Goal: Find contact information: Find contact information

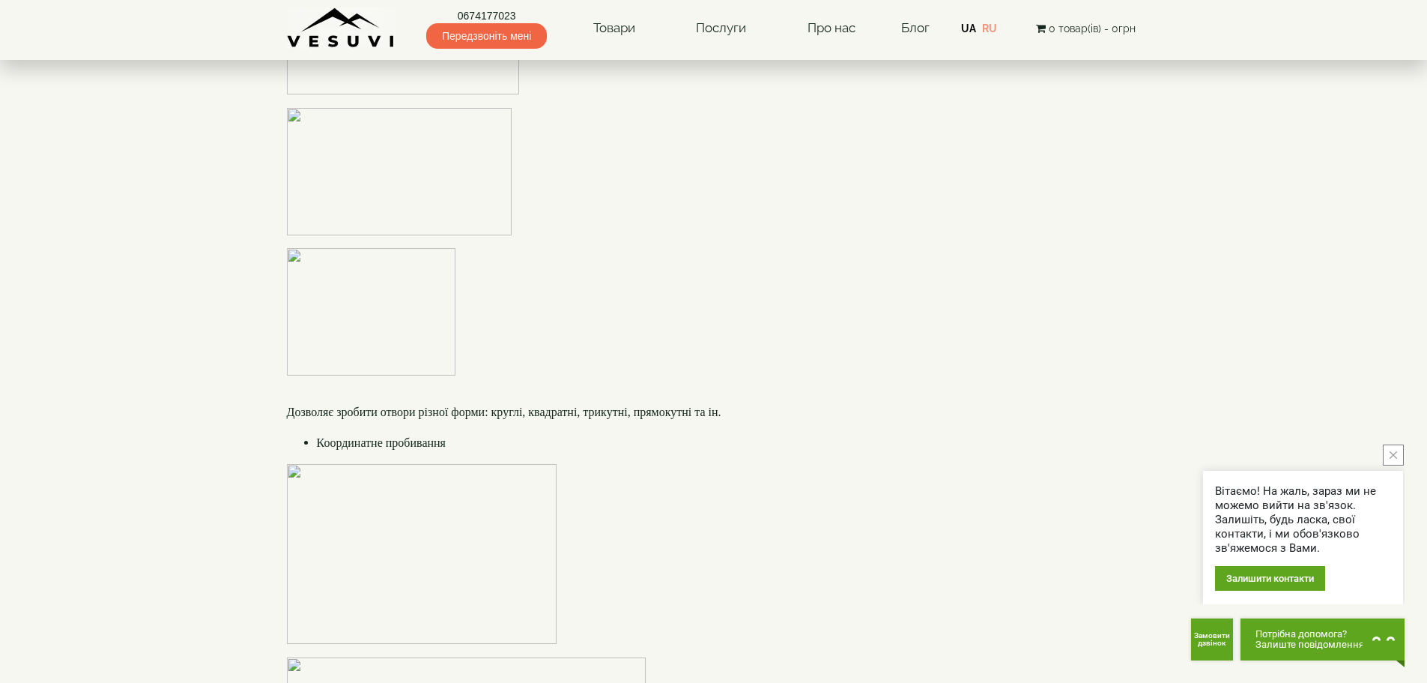
scroll to position [2922, 0]
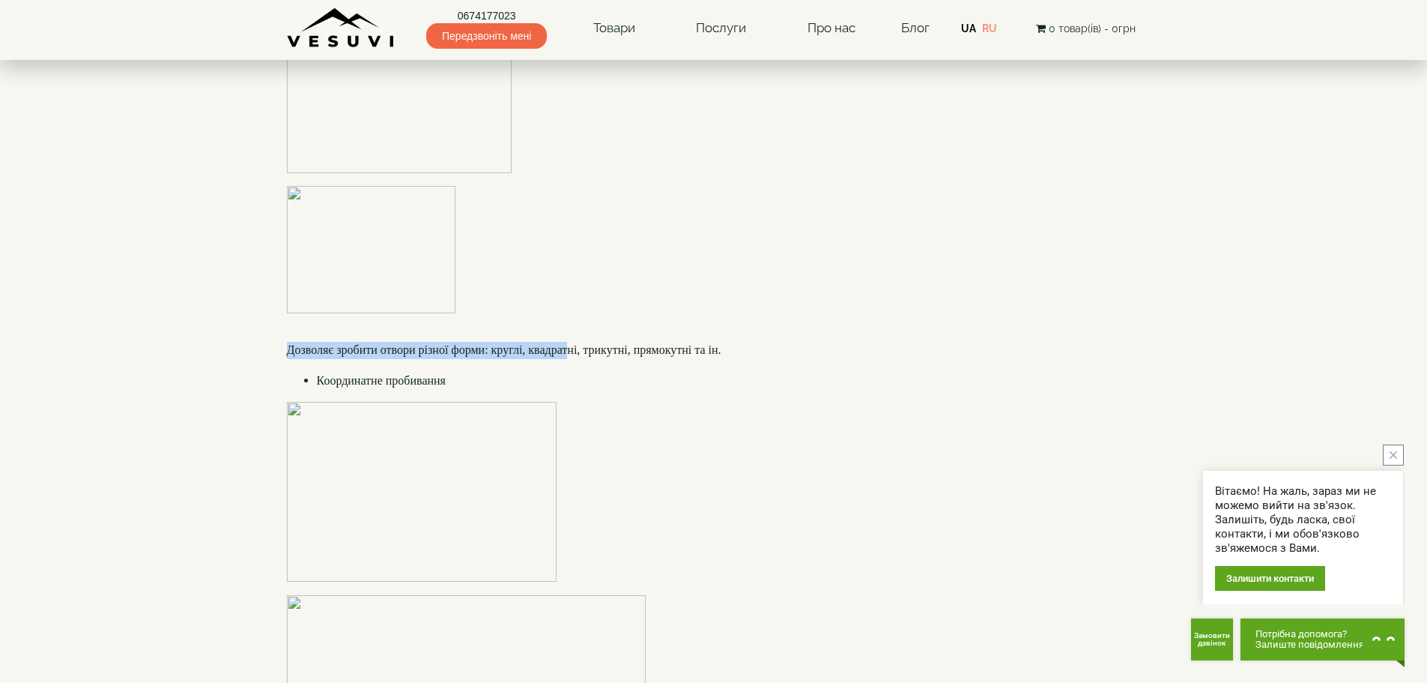
drag, startPoint x: 278, startPoint y: 315, endPoint x: 589, endPoint y: 318, distance: 311.0
click at [589, 343] on font "Дозволяє зробити отвори різної форми: круглі, квадратні, трикутні, прямокутні т…" at bounding box center [504, 349] width 435 height 13
click at [468, 342] on p "Дозволяє зробити отвори різної форми: круглі, квадратні, трикутні, прямокутні т…" at bounding box center [714, 350] width 854 height 17
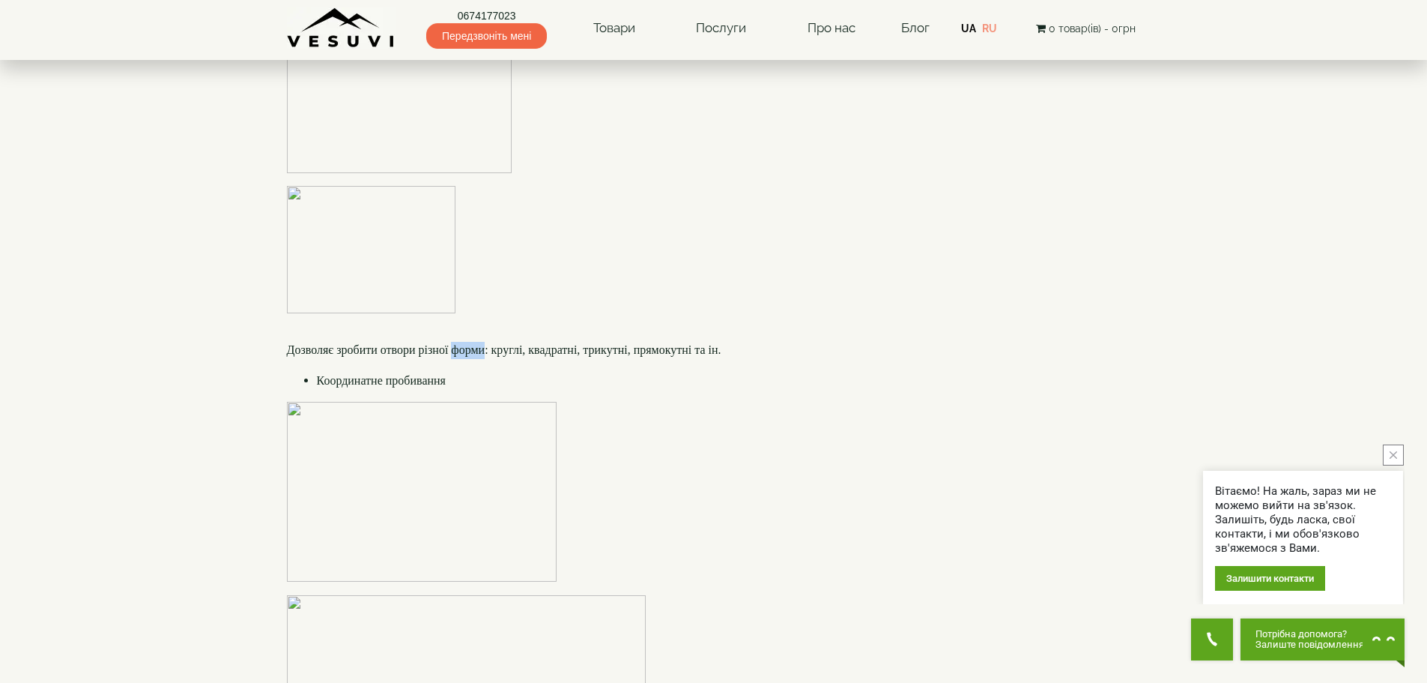
click at [468, 342] on p "Дозволяє зробити отвори різної форми: круглі, квадратні, трикутні, прямокутні т…" at bounding box center [714, 350] width 854 height 17
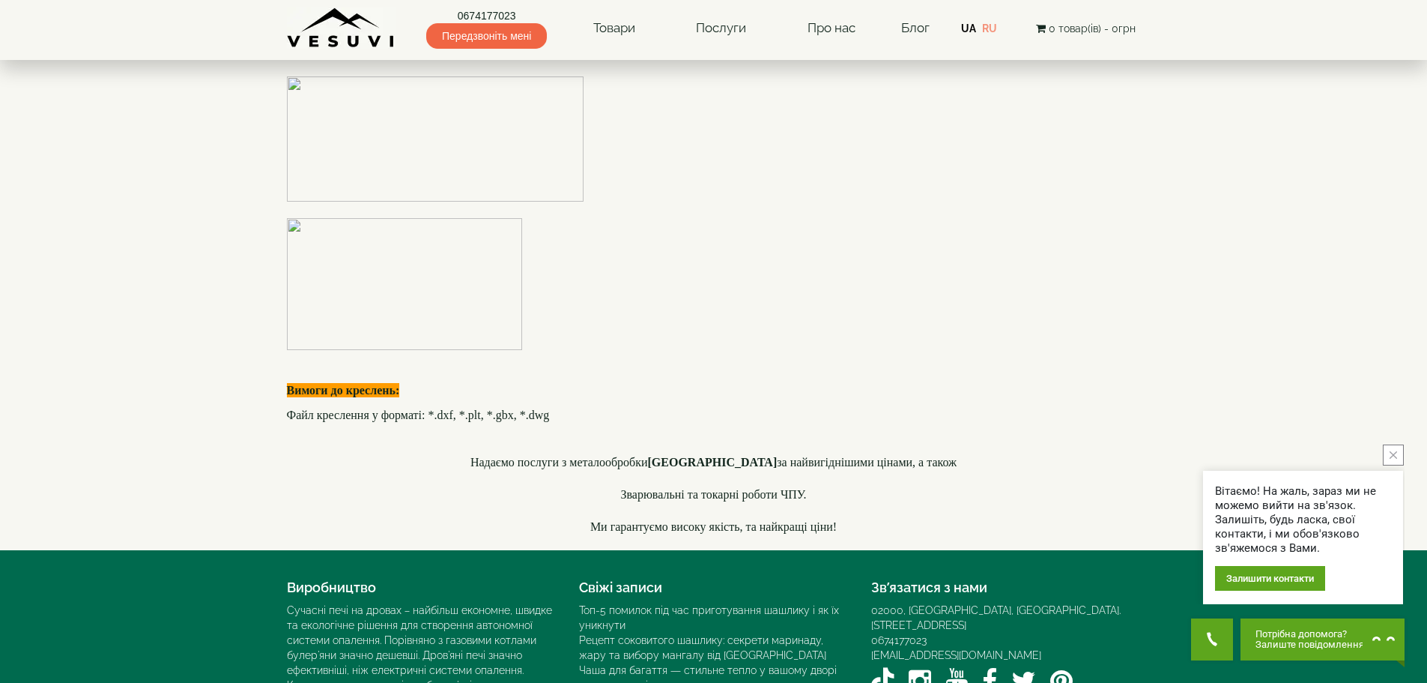
scroll to position [4328, 0]
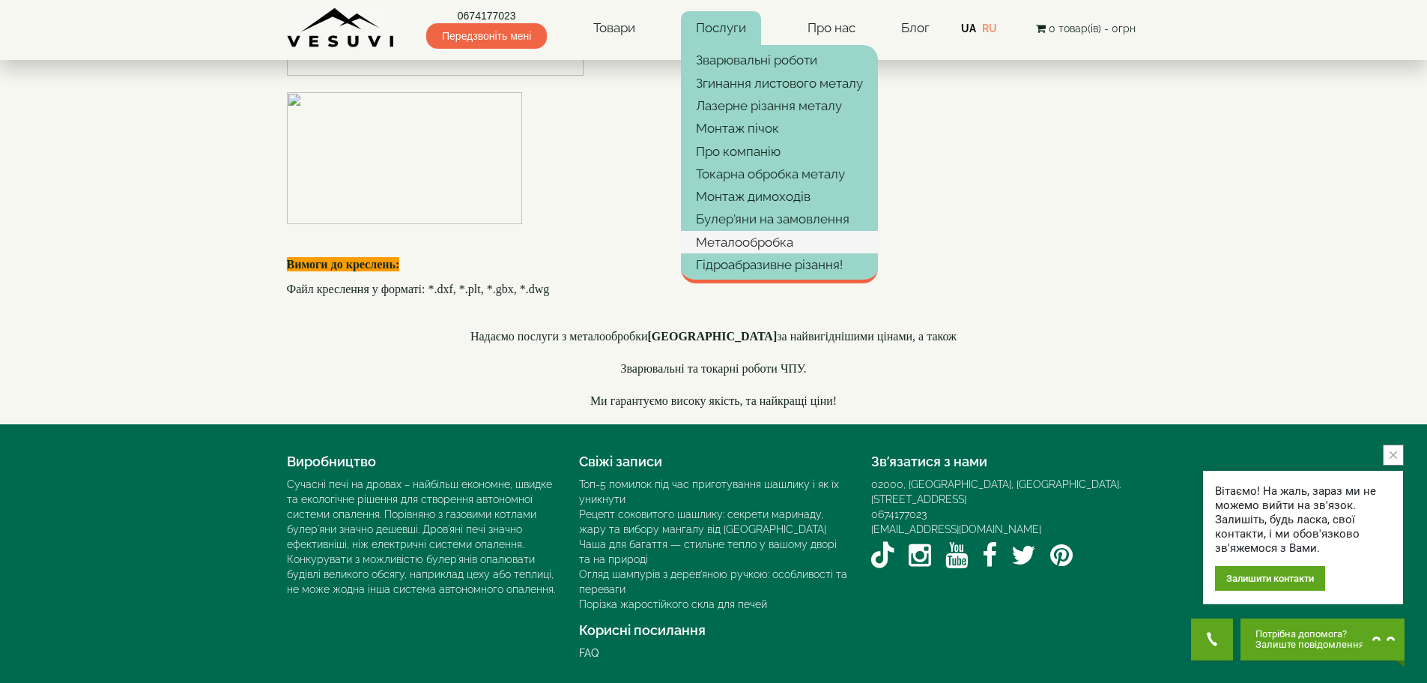
click at [760, 242] on link "Металообробка" at bounding box center [779, 242] width 197 height 22
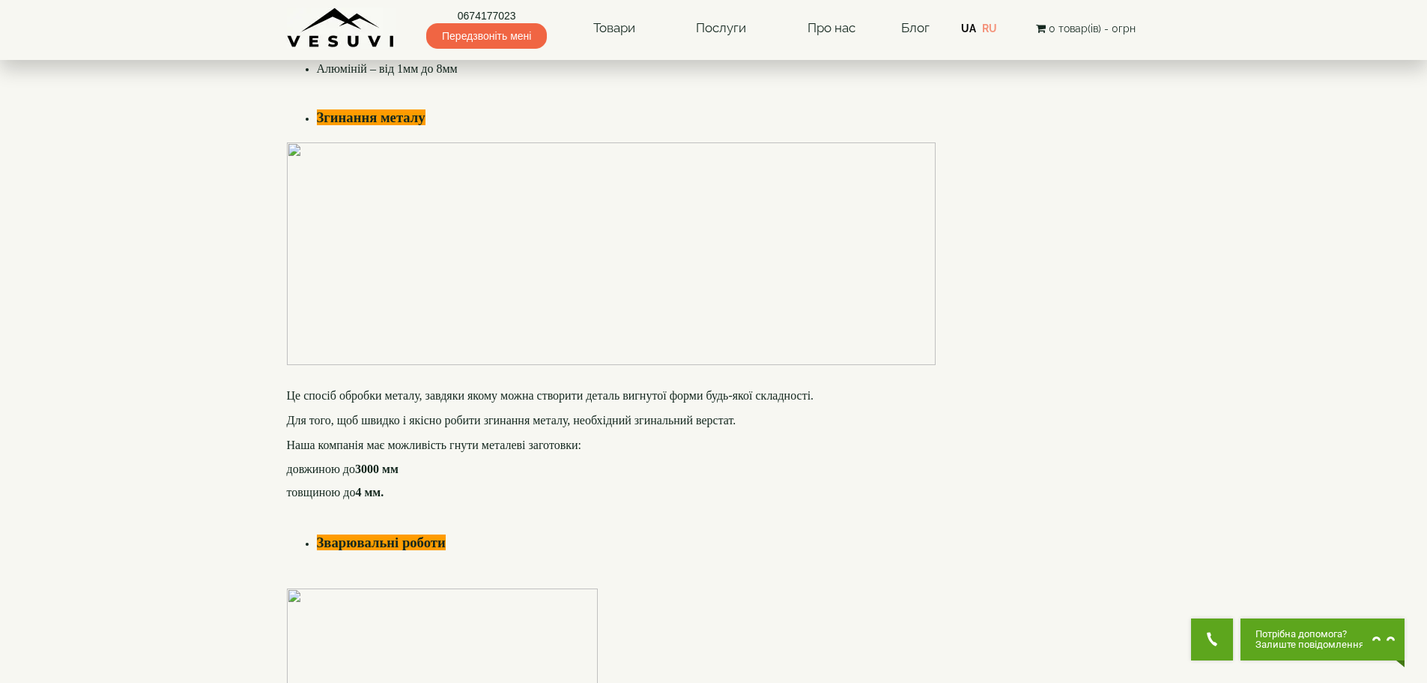
scroll to position [1124, 0]
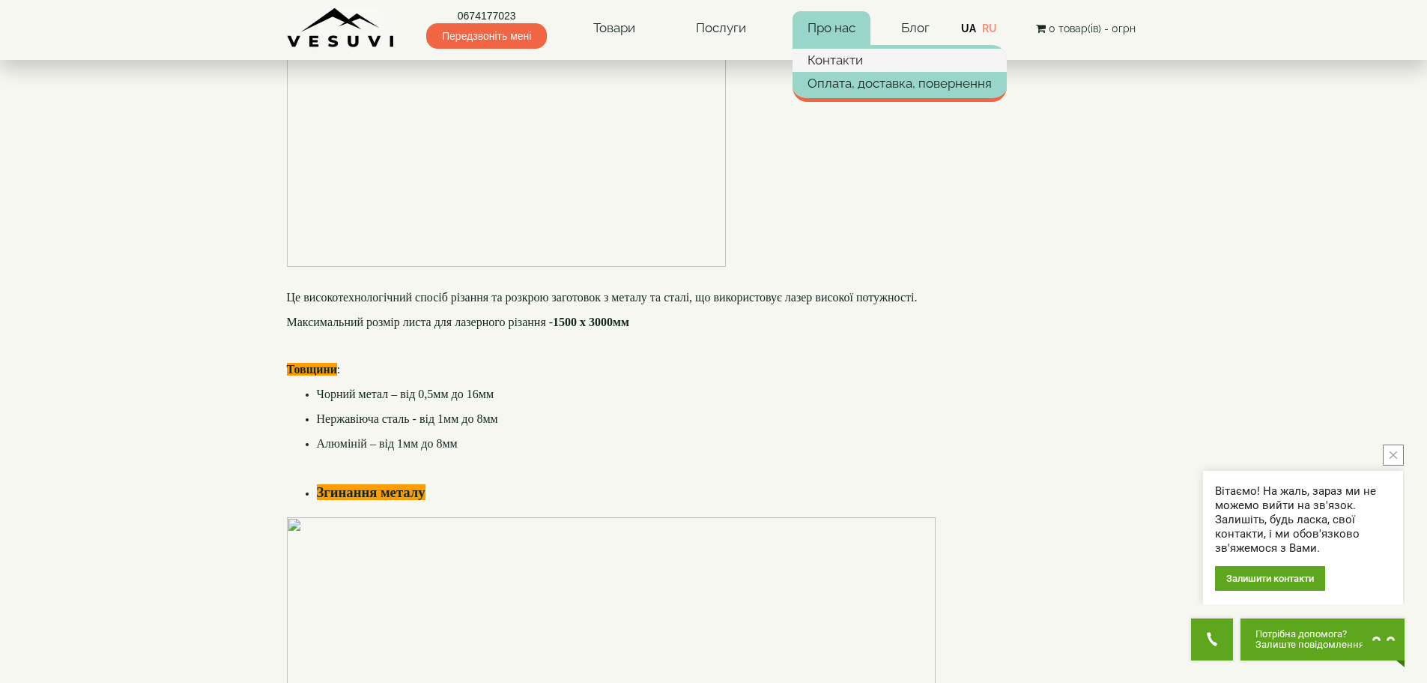
click at [835, 60] on link "Контакти" at bounding box center [900, 60] width 214 height 22
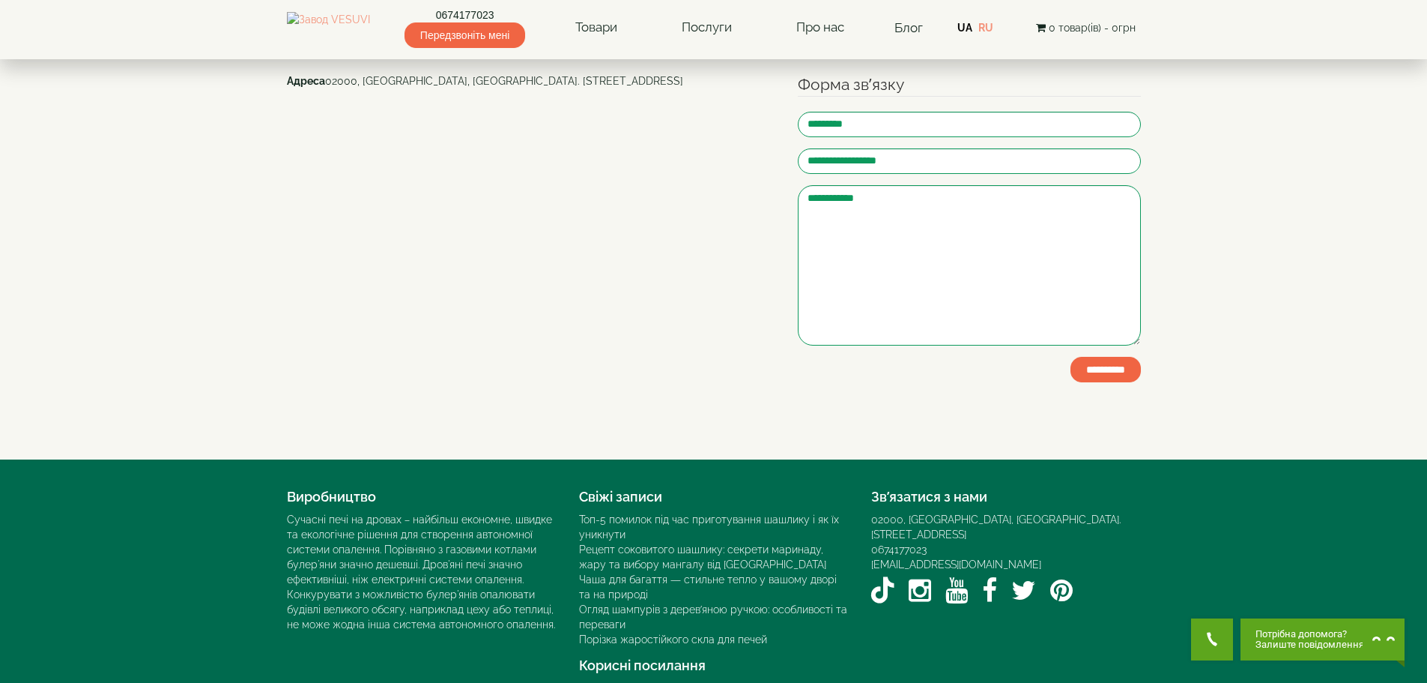
scroll to position [241, 0]
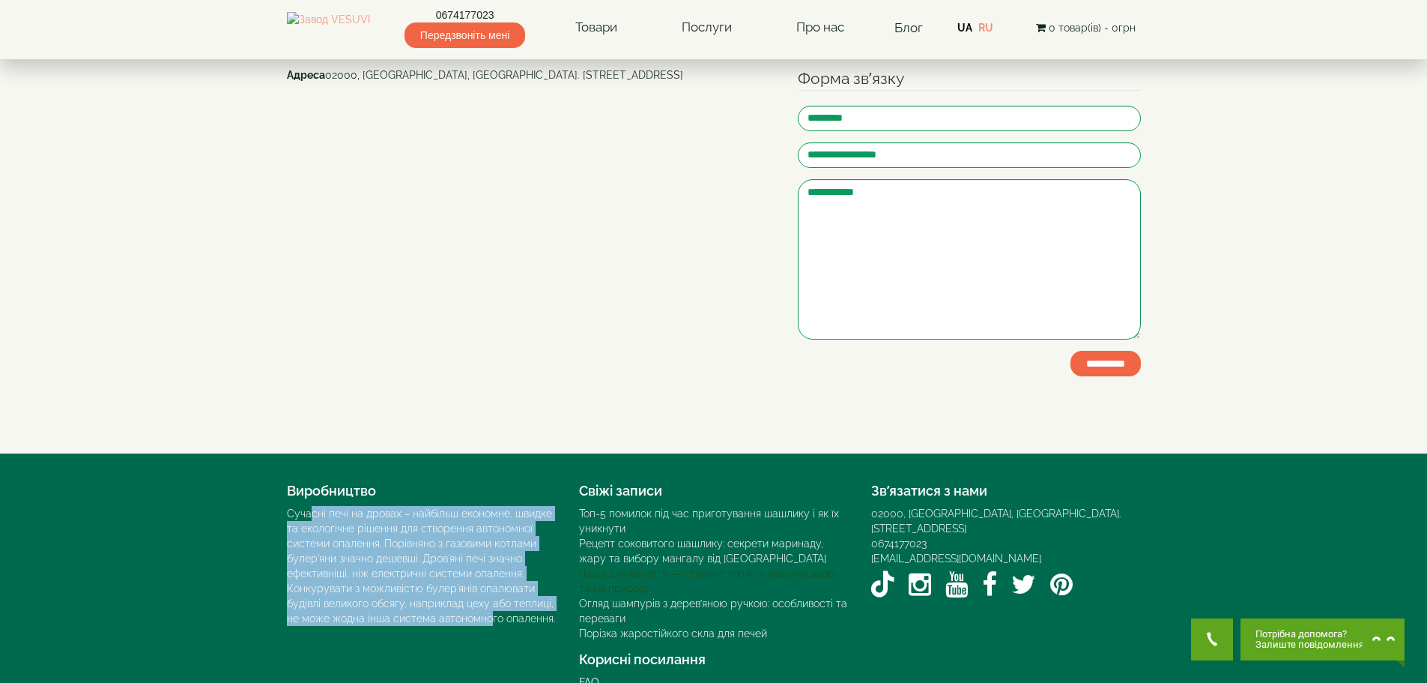
drag, startPoint x: 312, startPoint y: 481, endPoint x: 608, endPoint y: 545, distance: 302.0
click at [504, 614] on div "Виробництво Сучасні печі на дровах – найбільш економне, швидке та екологічне рі…" at bounding box center [714, 583] width 877 height 214
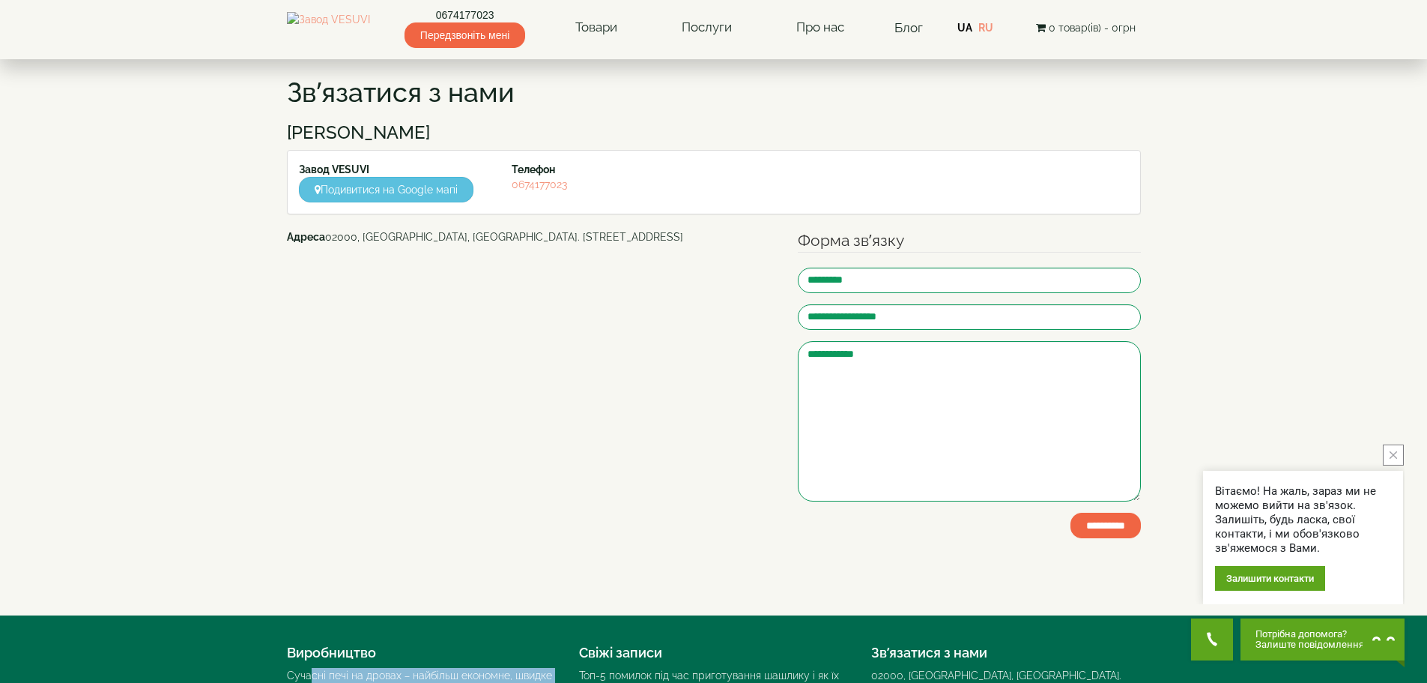
scroll to position [0, 0]
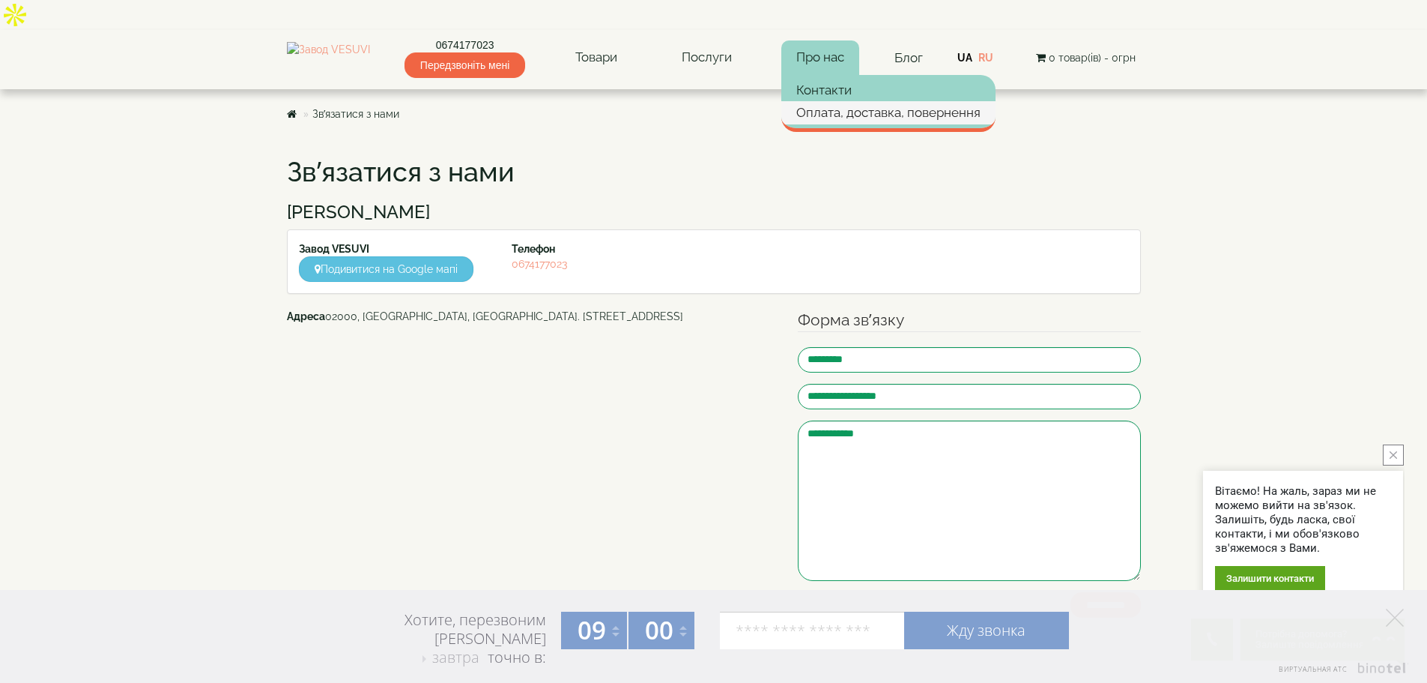
click at [855, 101] on link "Оплата, доставка, повернення" at bounding box center [888, 112] width 214 height 22
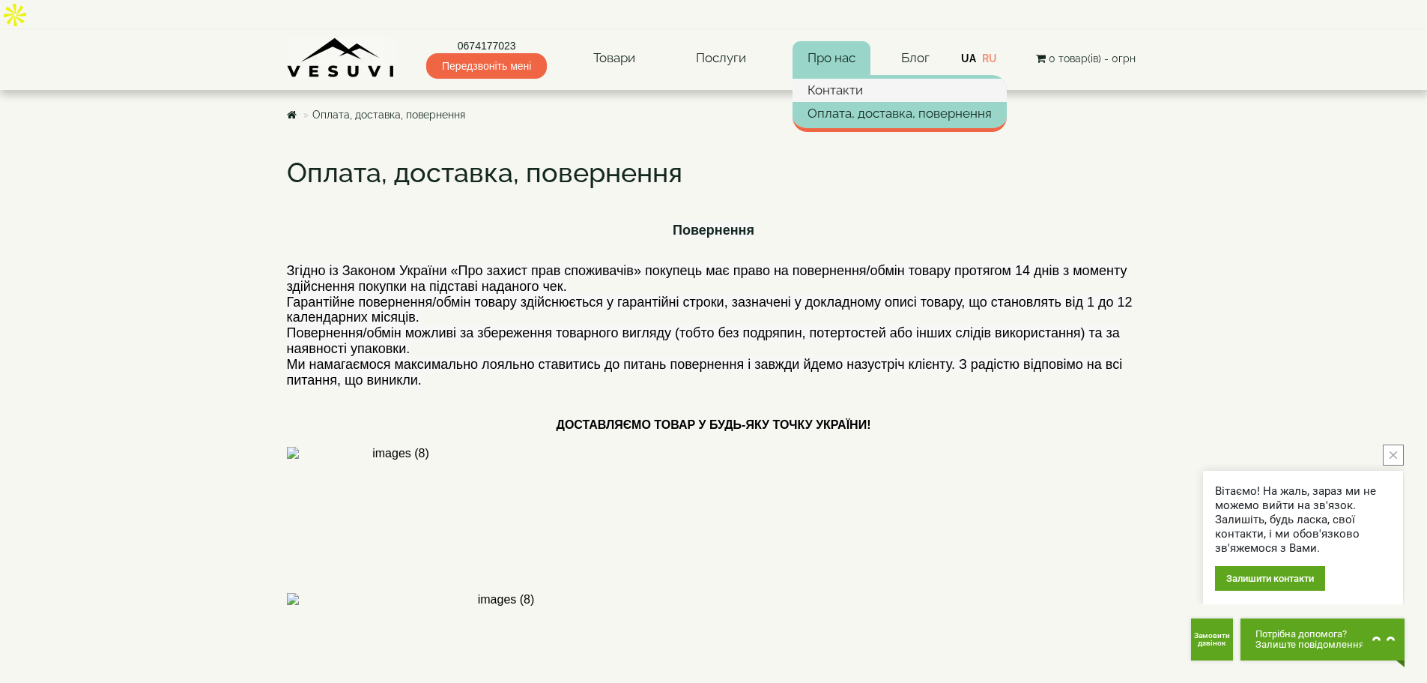
click at [844, 79] on link "Контакти" at bounding box center [900, 90] width 214 height 22
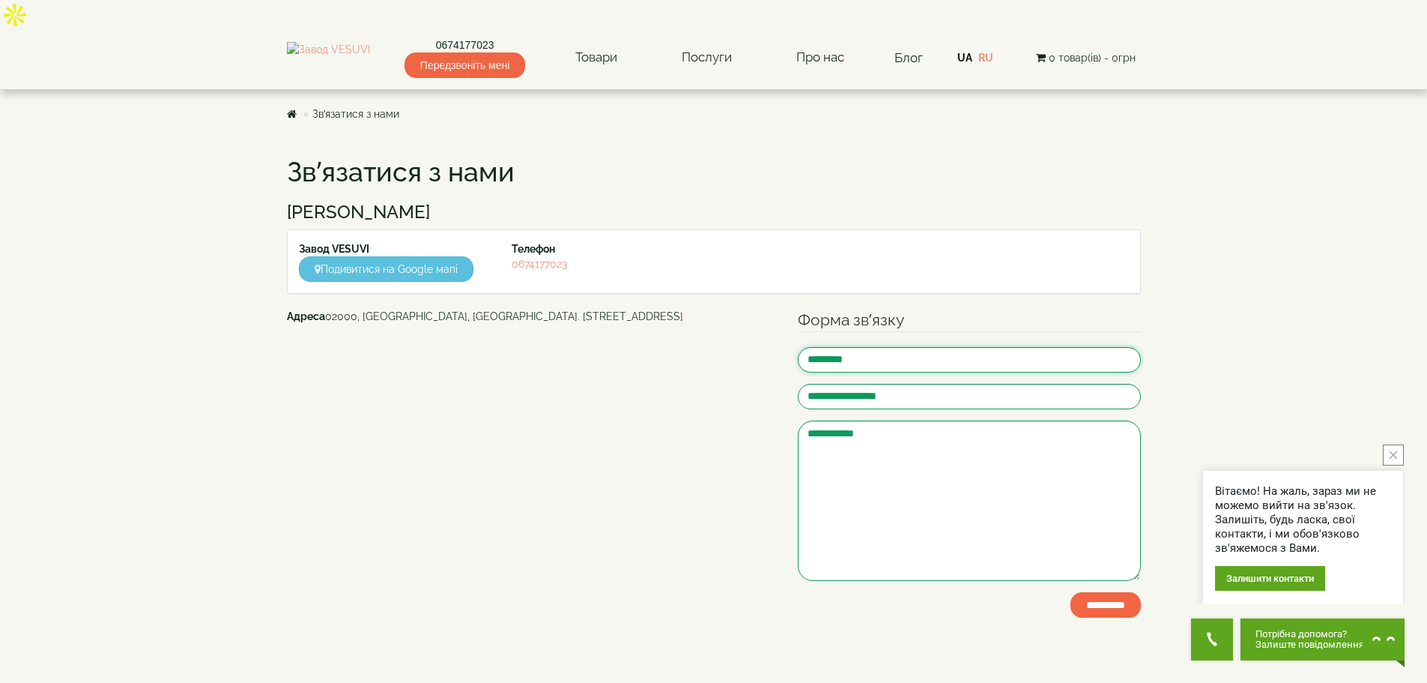
click at [885, 347] on input "text" at bounding box center [969, 359] width 343 height 25
click at [1391, 456] on icon "close button" at bounding box center [1393, 454] width 7 height 7
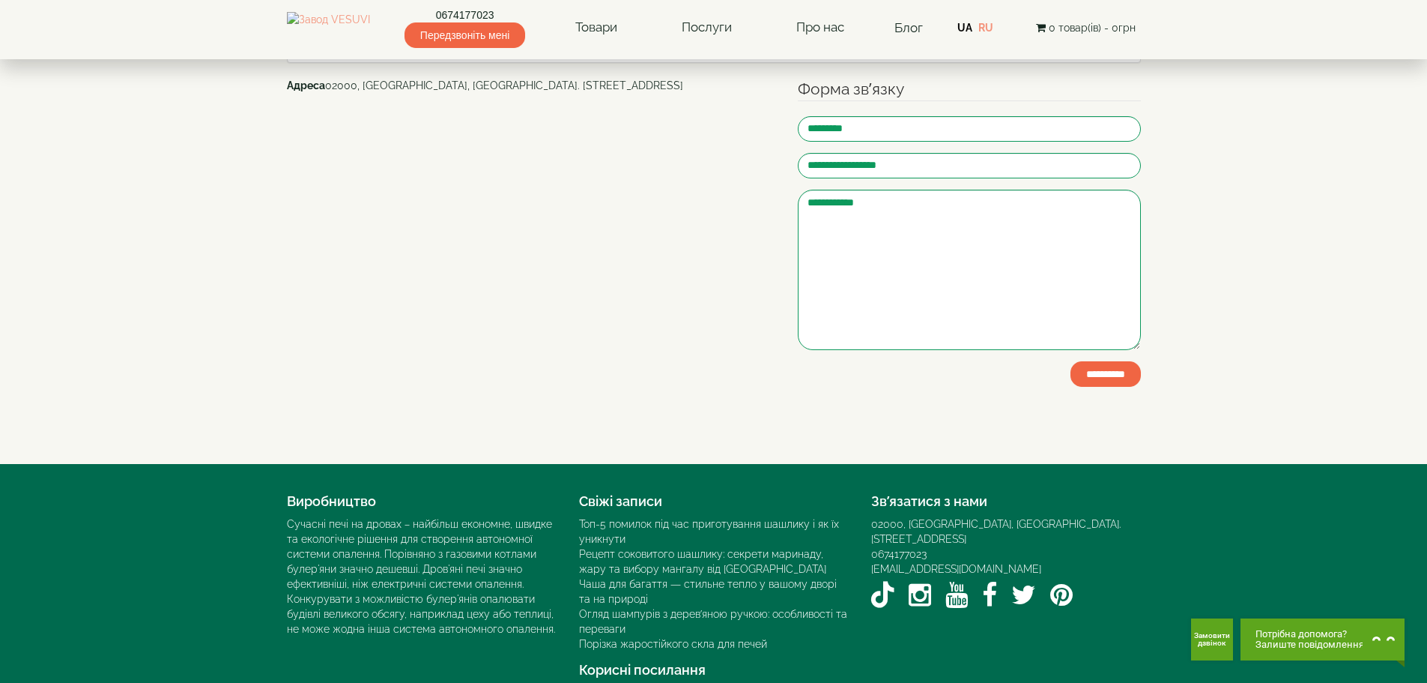
scroll to position [241, 0]
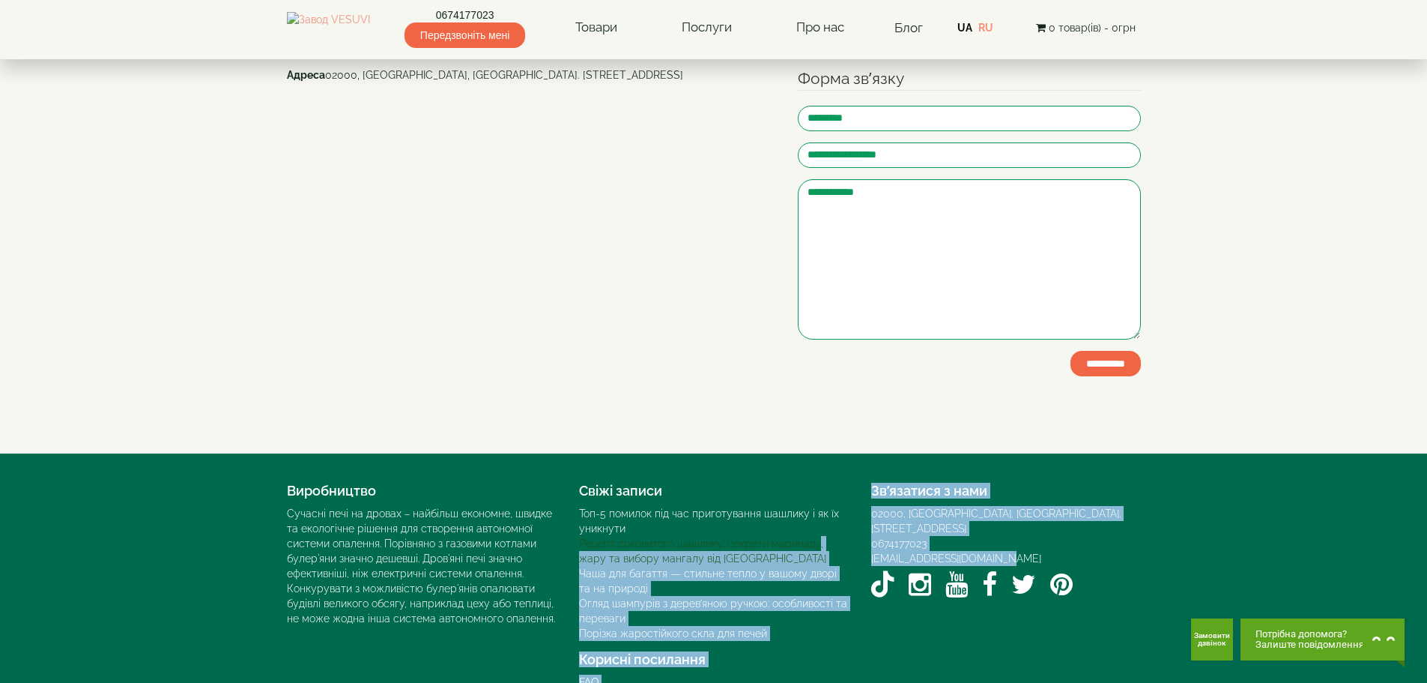
drag, startPoint x: 1027, startPoint y: 510, endPoint x: 816, endPoint y: 515, distance: 210.6
click at [816, 515] on div "Виробництво Сучасні печі на дровах – найбільш економне, швидке та екологічне рі…" at bounding box center [714, 583] width 877 height 214
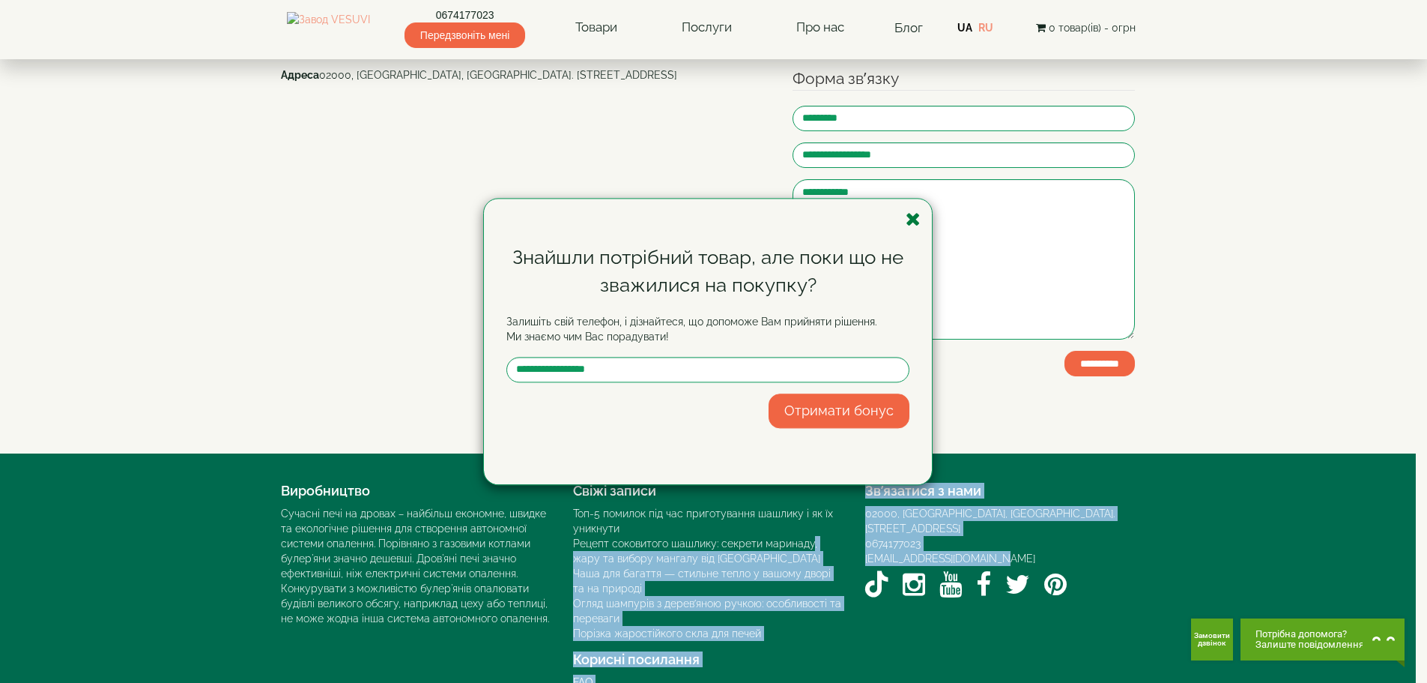
click at [911, 227] on icon "button" at bounding box center [913, 219] width 15 height 19
